Goal: Transaction & Acquisition: Download file/media

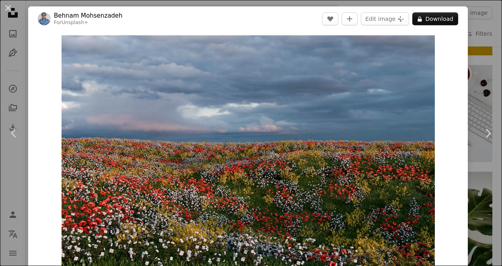
scroll to position [199, 0]
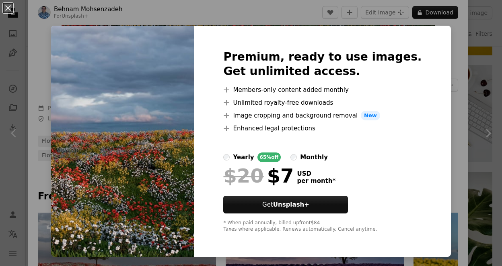
click at [438, 78] on div "An X shape Premium, ready to use images. Get unlimited access. A plus sign Memb…" at bounding box center [251, 133] width 502 height 266
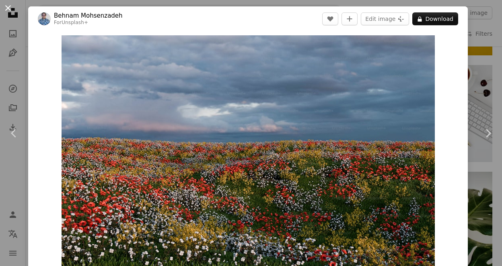
click at [8, 5] on button "An X shape" at bounding box center [8, 8] width 10 height 10
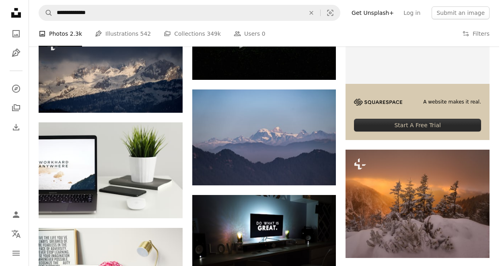
scroll to position [927, 0]
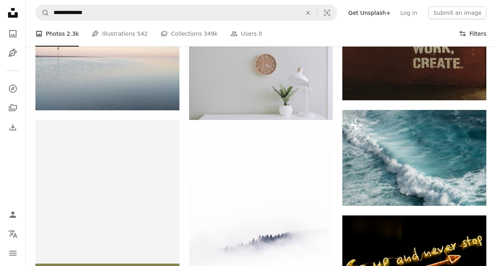
click at [474, 35] on button "Filters Filters" at bounding box center [472, 34] width 27 height 26
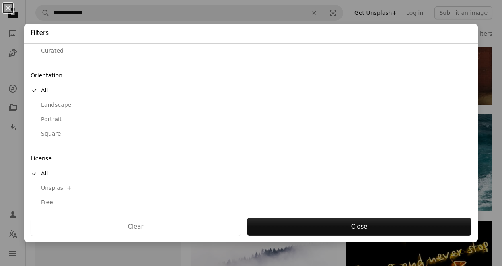
scroll to position [53, 0]
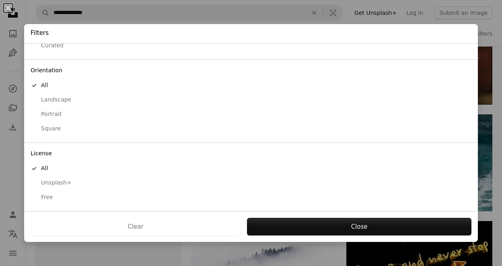
click at [45, 197] on div "Free" at bounding box center [251, 198] width 440 height 8
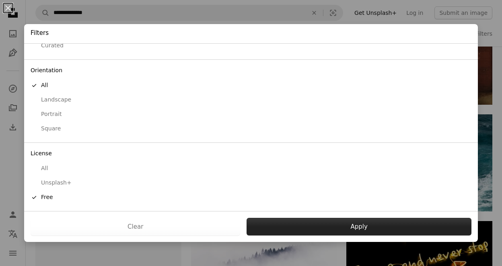
click at [346, 231] on button "Apply" at bounding box center [358, 227] width 225 height 18
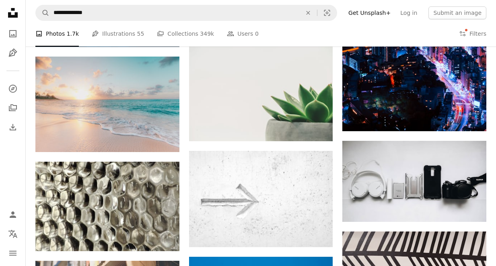
scroll to position [2917, 0]
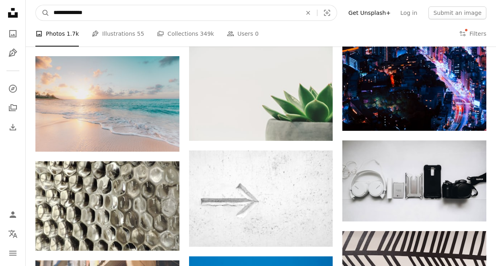
click at [153, 17] on input "**********" at bounding box center [174, 12] width 250 height 15
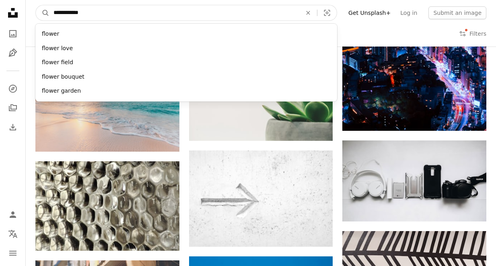
type input "**********"
click at [36, 5] on button "A magnifying glass" at bounding box center [43, 12] width 14 height 15
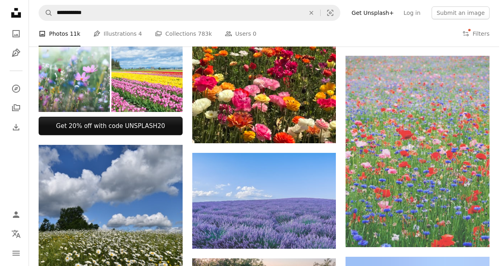
scroll to position [263, 0]
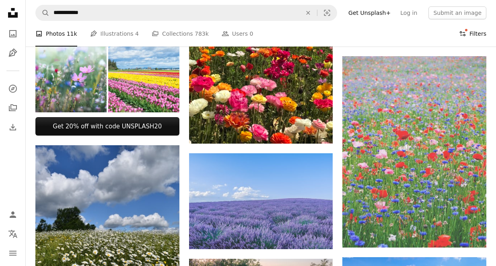
click at [482, 33] on button "Filters Filters" at bounding box center [472, 34] width 27 height 26
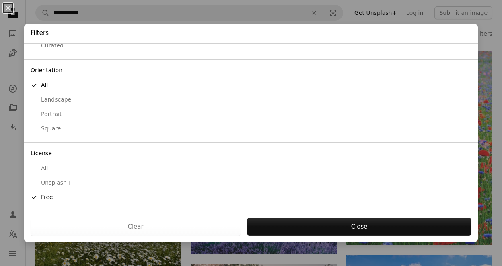
scroll to position [47, 0]
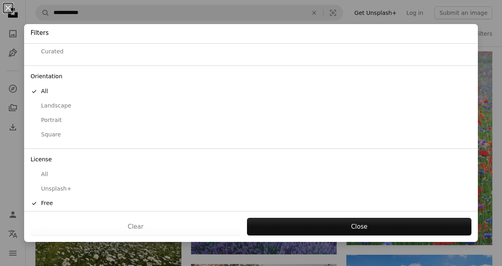
click at [59, 104] on div "Landscape" at bounding box center [251, 106] width 440 height 8
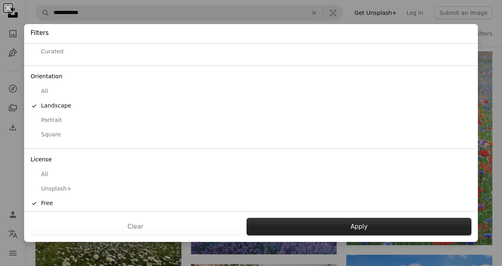
click at [332, 229] on button "Apply" at bounding box center [358, 227] width 225 height 18
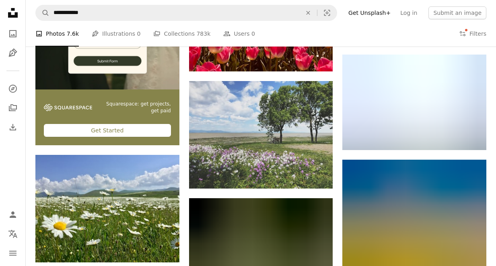
scroll to position [1108, 0]
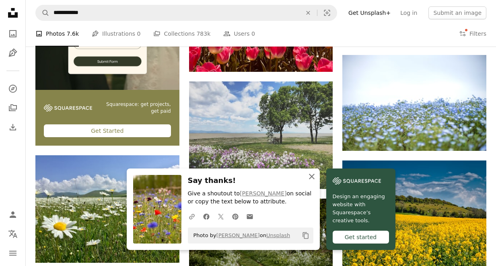
click at [316, 176] on icon "An X shape" at bounding box center [312, 177] width 10 height 10
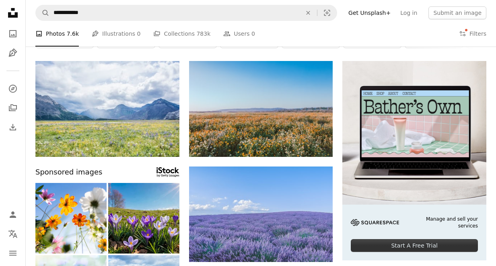
scroll to position [49, 0]
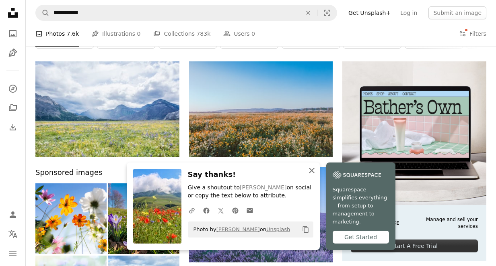
click at [316, 176] on icon "An X shape" at bounding box center [312, 171] width 10 height 10
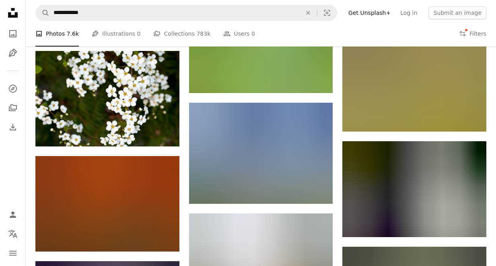
scroll to position [5508, 0]
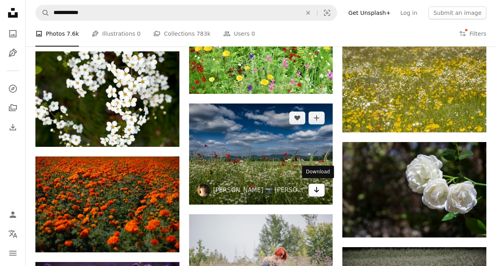
click at [315, 192] on icon "Arrow pointing down" at bounding box center [316, 190] width 6 height 10
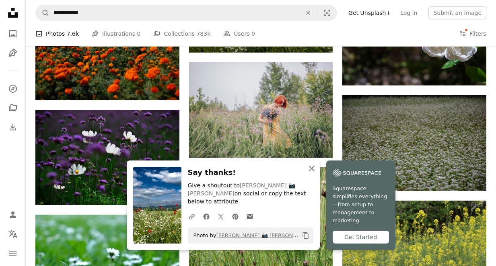
scroll to position [5727, 0]
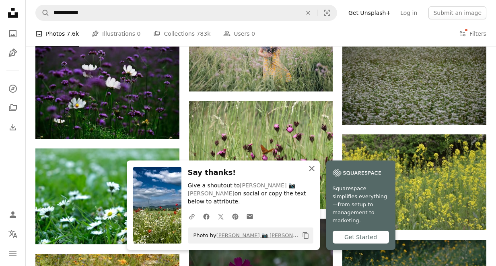
click at [316, 174] on icon "An X shape" at bounding box center [312, 169] width 10 height 10
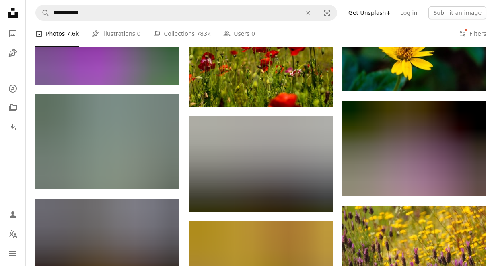
scroll to position [11251, 0]
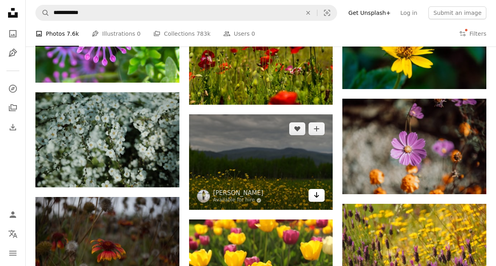
click at [315, 193] on icon "Arrow pointing down" at bounding box center [316, 195] width 6 height 10
